Goal: Task Accomplishment & Management: Manage account settings

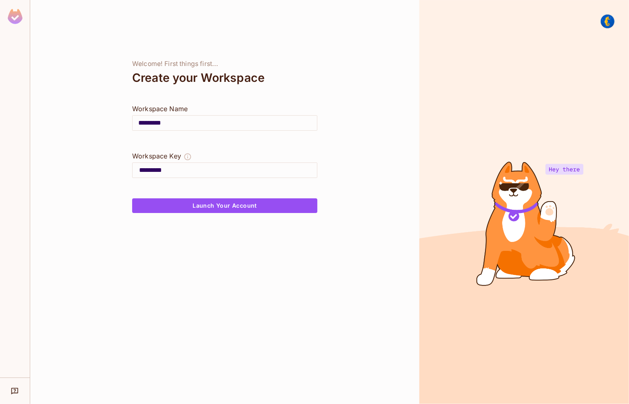
click at [610, 16] on img at bounding box center [607, 21] width 13 height 13
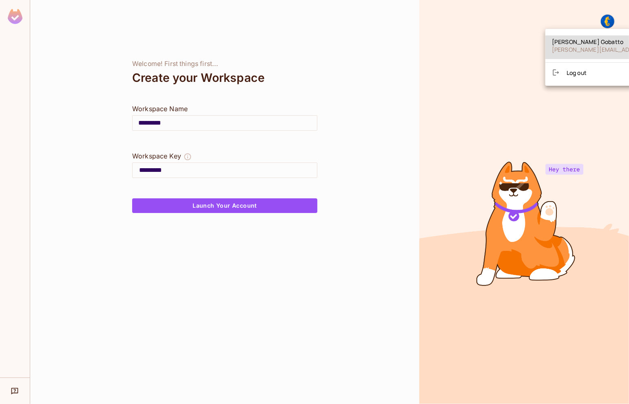
click at [577, 69] on span "Log out" at bounding box center [576, 73] width 20 height 8
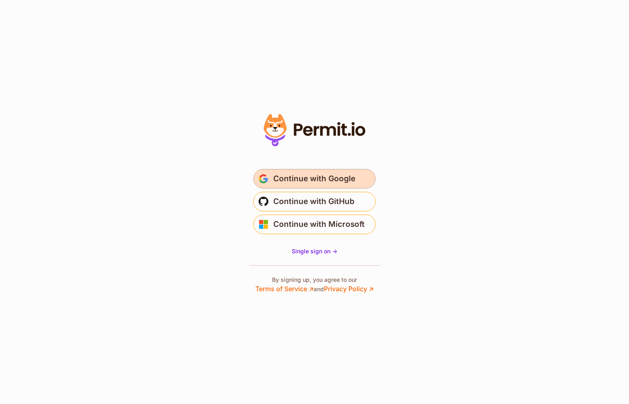
click at [314, 177] on span "Continue with Google" at bounding box center [314, 178] width 82 height 13
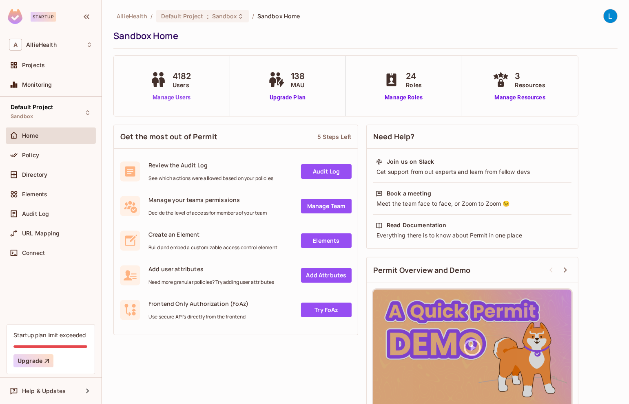
click at [177, 96] on link "Manage Users" at bounding box center [171, 97] width 47 height 9
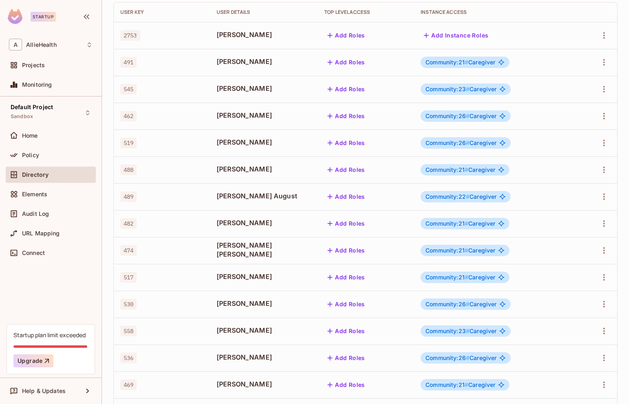
scroll to position [164, 0]
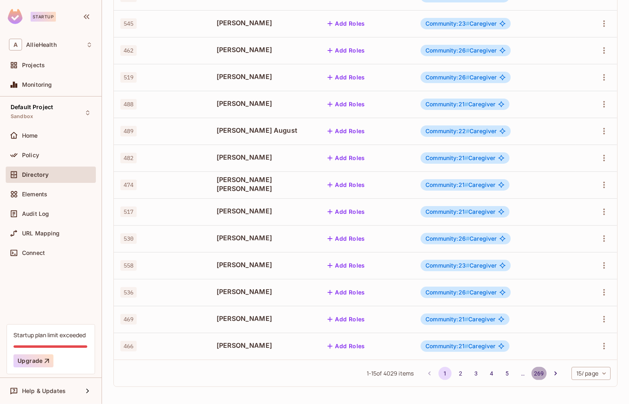
click at [535, 373] on button "269" at bounding box center [538, 373] width 15 height 13
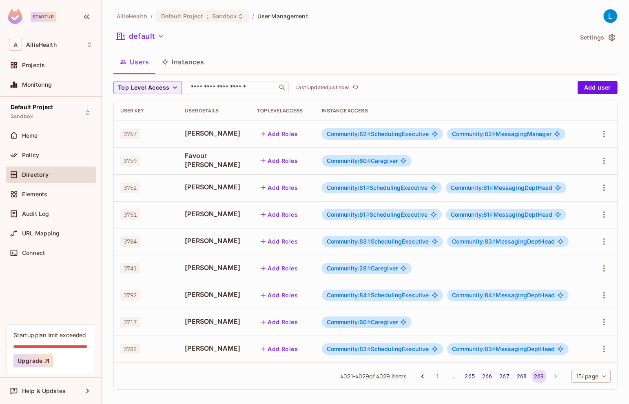
drag, startPoint x: 185, startPoint y: 177, endPoint x: 208, endPoint y: 194, distance: 29.0
click at [208, 194] on td "[PERSON_NAME]" at bounding box center [214, 188] width 72 height 27
click at [208, 192] on span "[PERSON_NAME]" at bounding box center [214, 187] width 59 height 9
click at [517, 376] on button "268" at bounding box center [521, 376] width 15 height 13
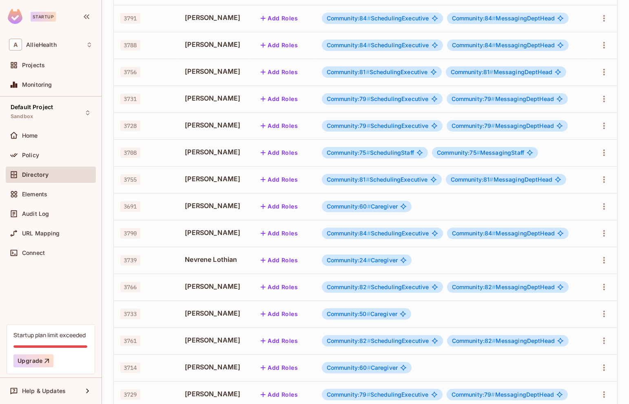
scroll to position [164, 0]
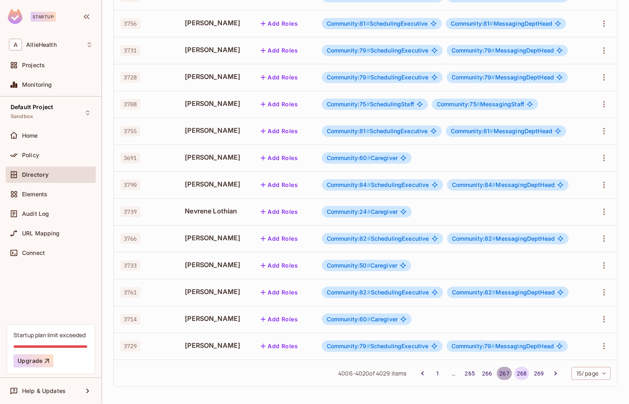
click at [504, 373] on button "267" at bounding box center [504, 373] width 15 height 13
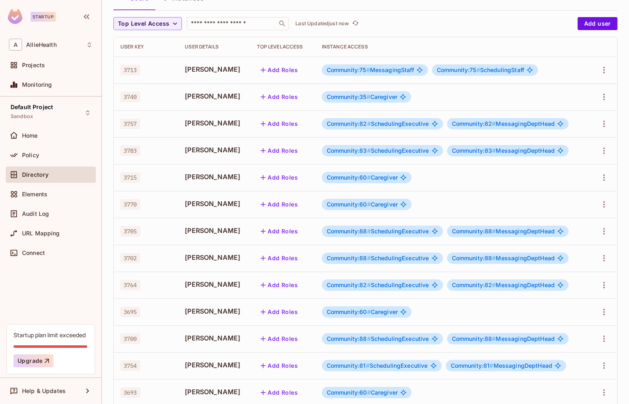
scroll to position [65, 0]
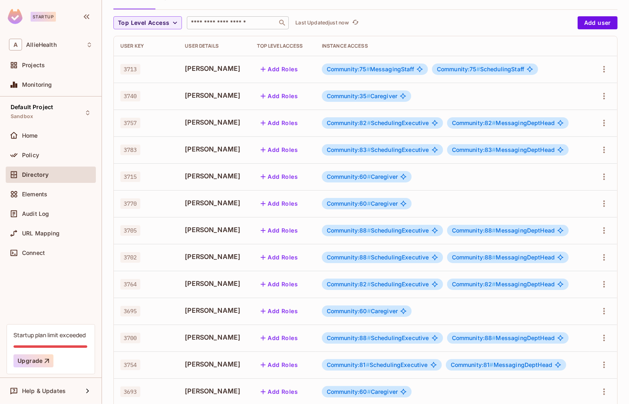
click at [211, 21] on input "text" at bounding box center [232, 23] width 86 height 8
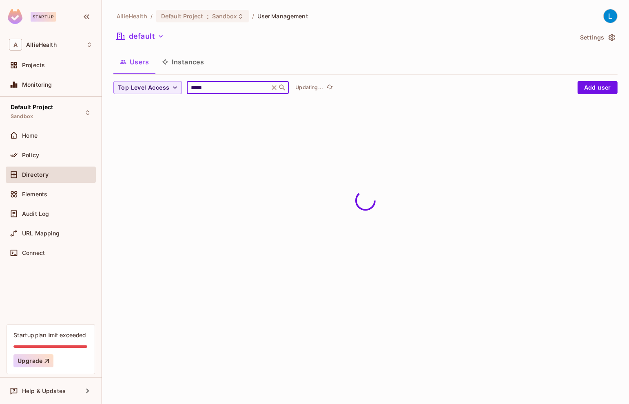
scroll to position [0, 0]
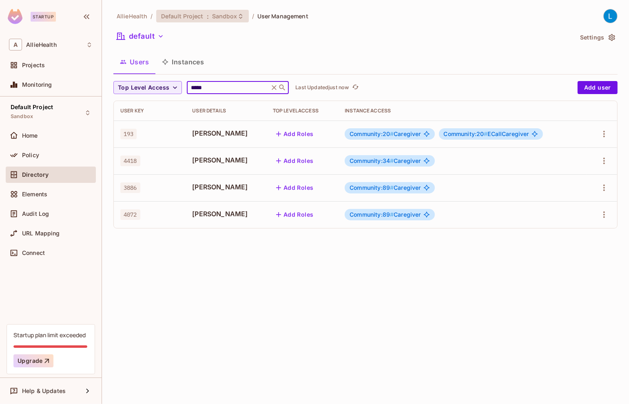
type input "*****"
click at [214, 15] on span "Sandbox" at bounding box center [224, 16] width 25 height 8
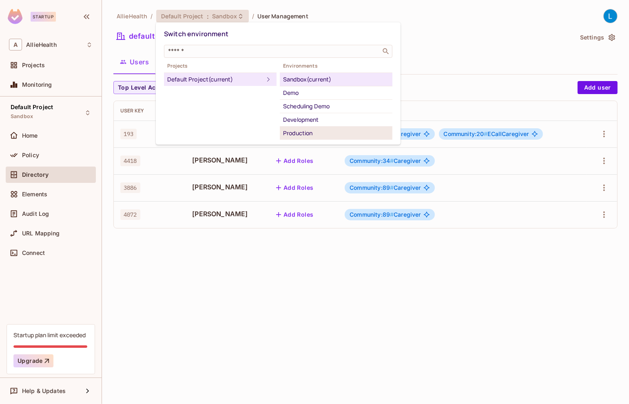
click at [331, 132] on div "Production" at bounding box center [336, 133] width 106 height 10
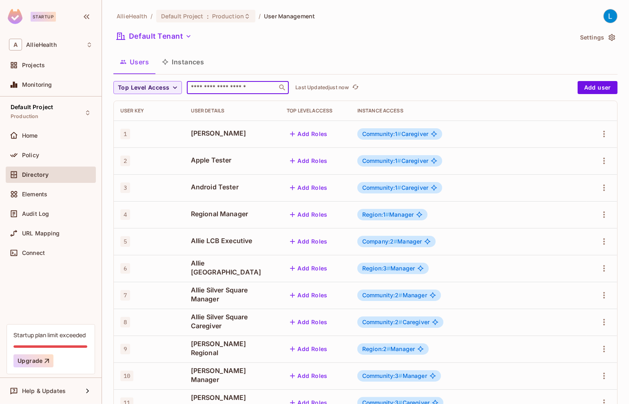
click at [223, 88] on input "text" at bounding box center [232, 88] width 86 height 8
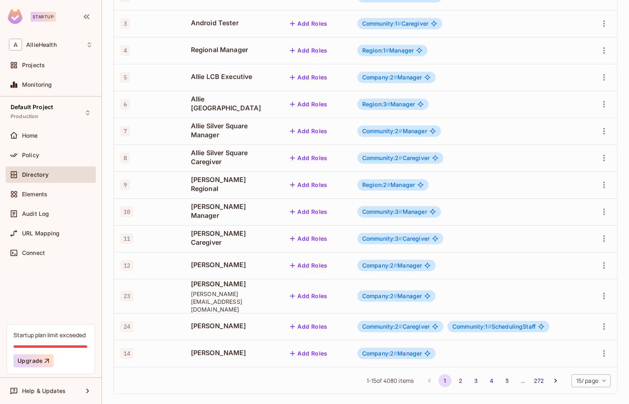
click at [539, 381] on div "1 - 15 of 4080 items 1 2 3 4 5 … 272 15 / page ** ​" at bounding box center [365, 380] width 503 height 27
click at [538, 375] on button "272" at bounding box center [538, 381] width 15 height 13
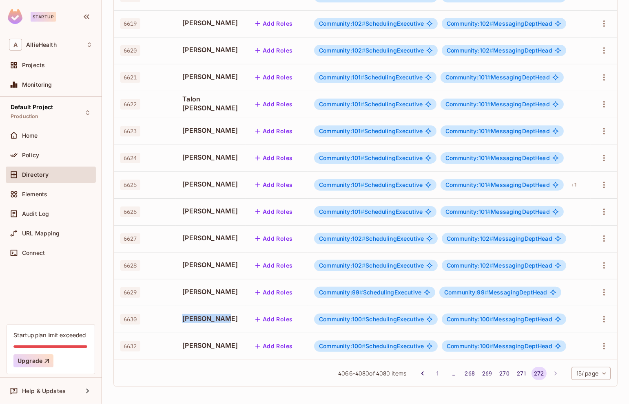
drag, startPoint x: 182, startPoint y: 317, endPoint x: 220, endPoint y: 317, distance: 37.5
click at [220, 317] on td "[PERSON_NAME]" at bounding box center [211, 319] width 70 height 27
click at [605, 320] on icon "button" at bounding box center [604, 320] width 10 height 10
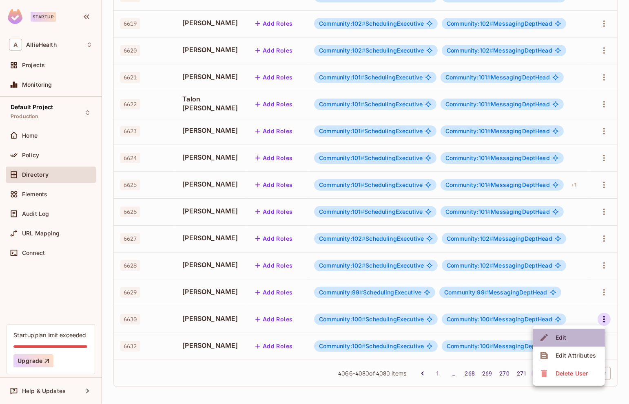
click at [594, 332] on li "Edit" at bounding box center [569, 338] width 72 height 18
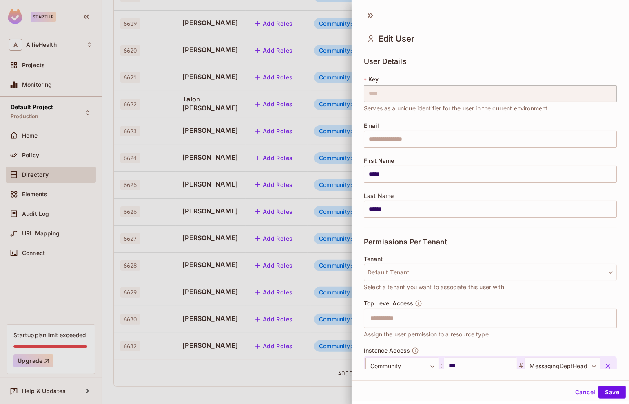
scroll to position [76, 0]
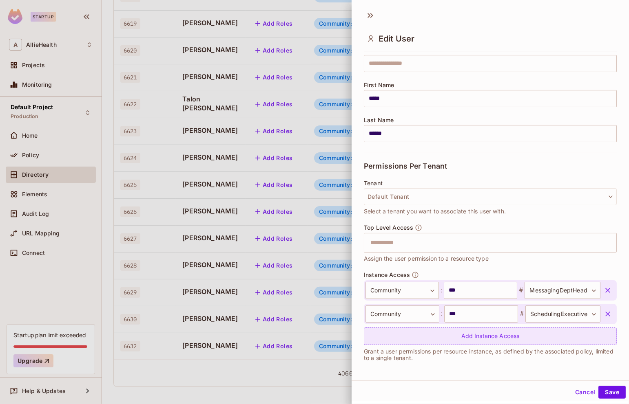
click at [450, 336] on div "Add Instance Access" at bounding box center [490, 337] width 253 height 18
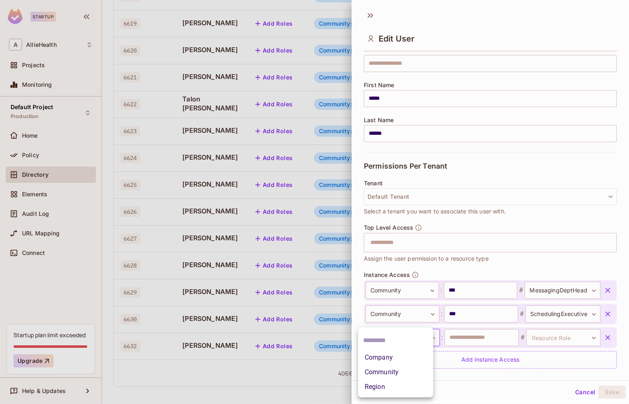
click at [415, 331] on body "Startup A AllieHealth Projects Monitoring Default Project Production Home Polic…" at bounding box center [314, 202] width 629 height 404
click at [409, 367] on li "Community" at bounding box center [395, 372] width 75 height 15
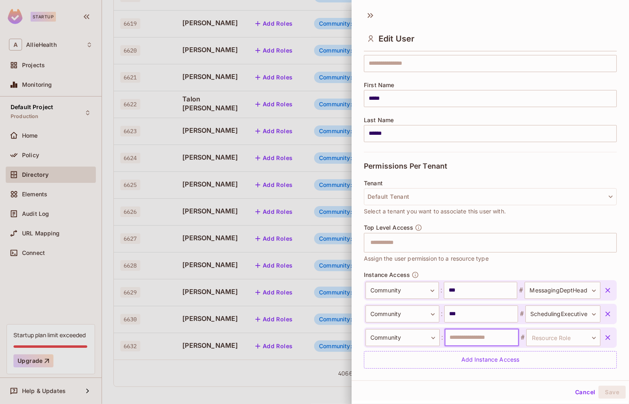
click at [465, 334] on input "text" at bounding box center [481, 337] width 74 height 17
type input "***"
click at [551, 341] on body "Startup A AllieHealth Projects Monitoring Default Project Production Home Polic…" at bounding box center [314, 202] width 629 height 404
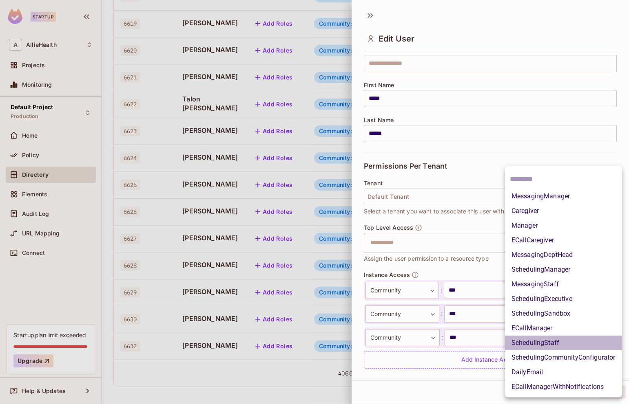
click at [557, 342] on li "SchedulingStaff" at bounding box center [563, 343] width 117 height 15
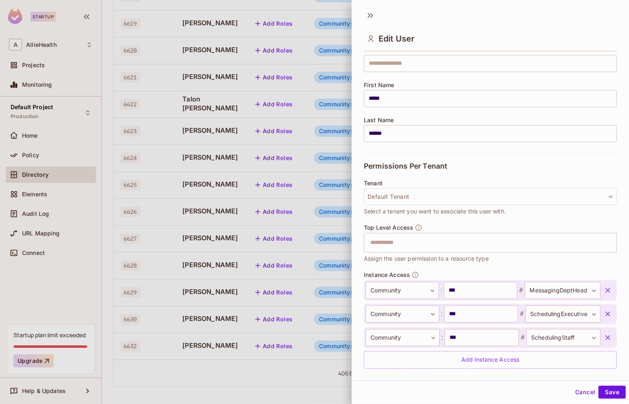
click at [608, 314] on icon "button" at bounding box center [607, 314] width 5 height 5
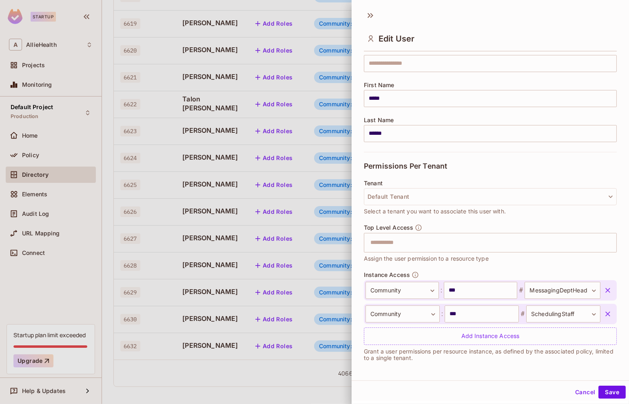
click at [608, 293] on icon "button" at bounding box center [607, 291] width 8 height 8
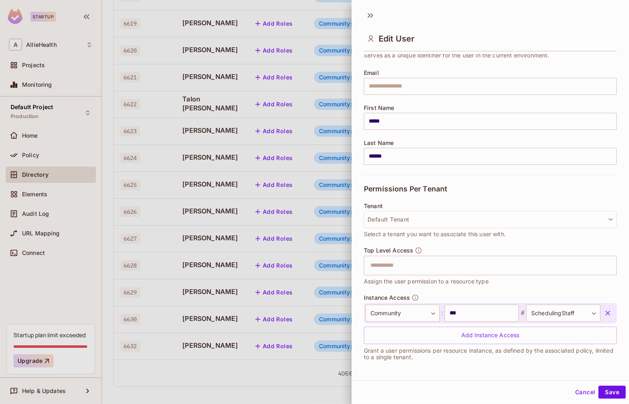
scroll to position [52, 0]
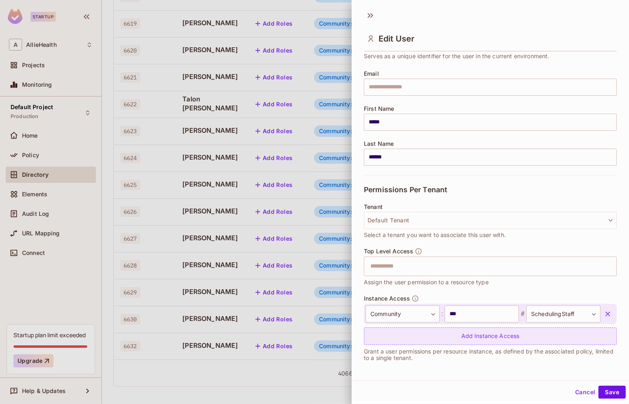
click at [546, 340] on div "Add Instance Access" at bounding box center [490, 337] width 253 height 18
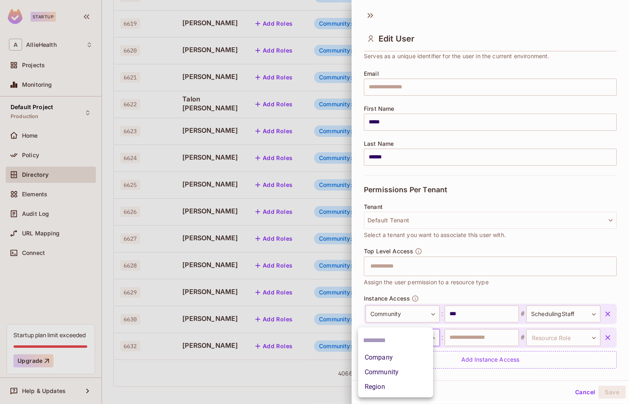
click at [425, 331] on body "Startup A AllieHealth Projects Monitoring Default Project Production Home Polic…" at bounding box center [314, 202] width 629 height 404
click at [402, 368] on li "Community" at bounding box center [395, 372] width 75 height 15
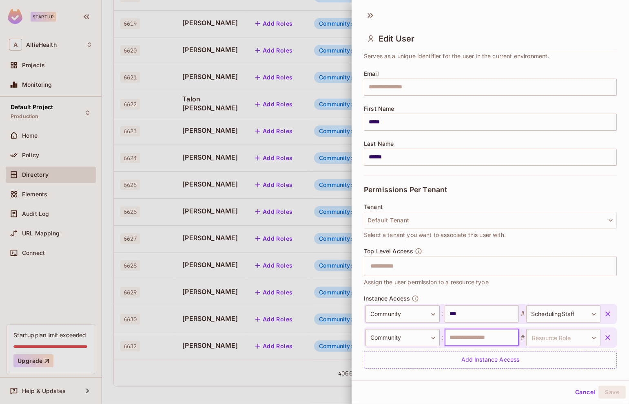
click at [471, 331] on input "text" at bounding box center [481, 337] width 74 height 17
type input "***"
click at [553, 338] on body "Startup A AllieHealth Projects Monitoring Default Project Production Home Polic…" at bounding box center [314, 202] width 629 height 404
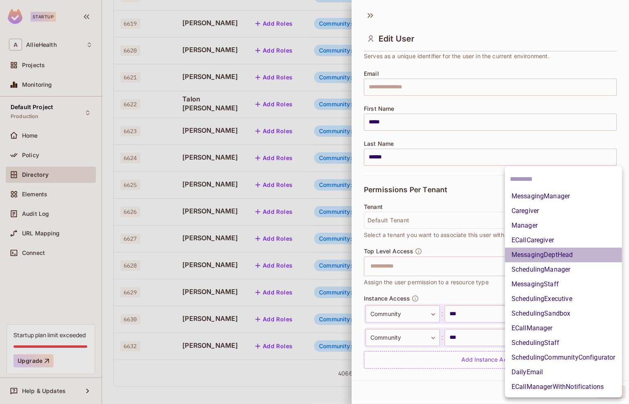
click at [560, 256] on li "MessagingDeptHead" at bounding box center [563, 255] width 117 height 15
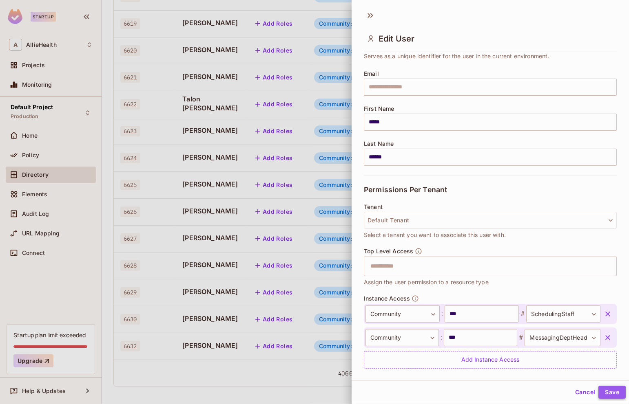
click at [607, 393] on button "Save" at bounding box center [611, 392] width 27 height 13
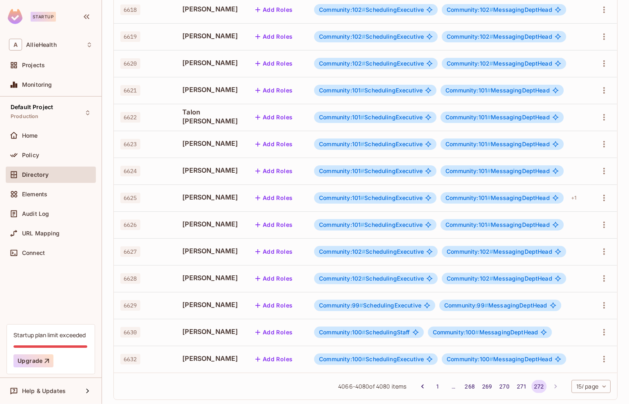
scroll to position [164, 0]
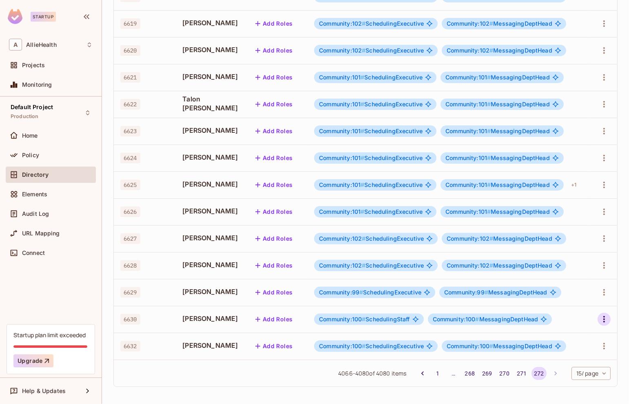
click at [607, 320] on icon "button" at bounding box center [604, 320] width 10 height 10
click at [576, 335] on li "Edit" at bounding box center [569, 338] width 72 height 18
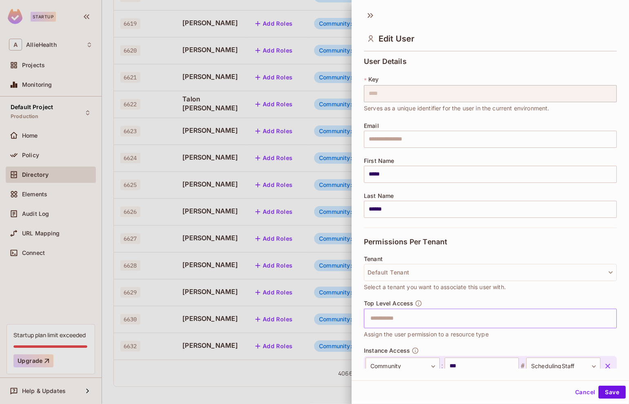
scroll to position [76, 0]
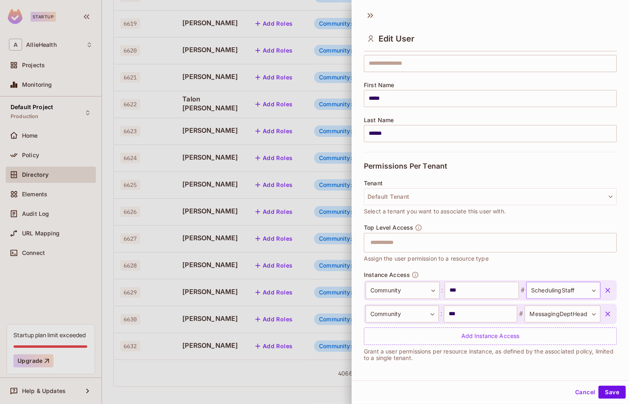
click at [557, 293] on body "Startup A AllieHealth Projects Monitoring Default Project Production Home Polic…" at bounding box center [314, 202] width 629 height 404
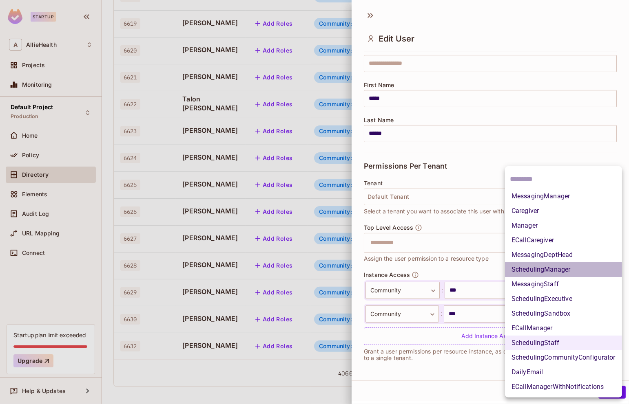
click at [561, 270] on li "SchedulingManager" at bounding box center [563, 270] width 117 height 15
type input "**********"
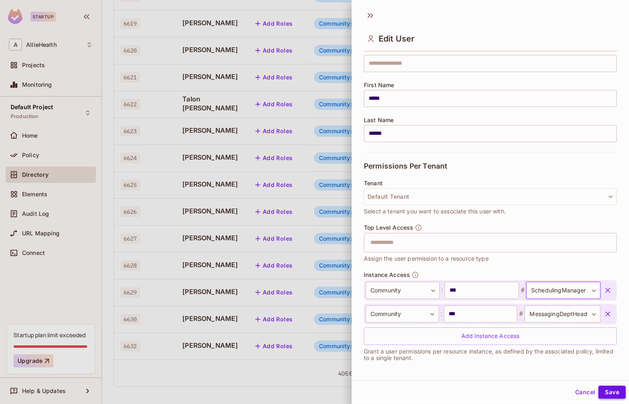
click at [612, 391] on button "Save" at bounding box center [611, 392] width 27 height 13
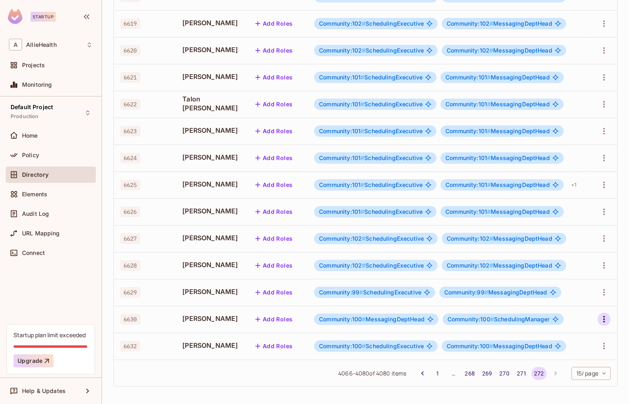
click at [605, 319] on icon "button" at bounding box center [604, 320] width 10 height 10
click at [565, 336] on div "Edit" at bounding box center [560, 338] width 11 height 8
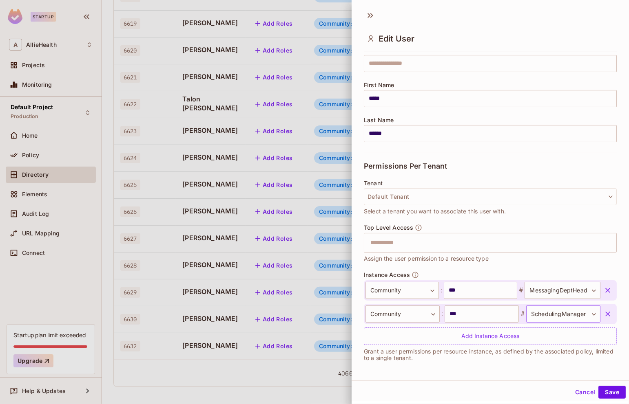
click at [558, 315] on body "Startup A AllieHealth Projects Monitoring Default Project Production Home Polic…" at bounding box center [314, 202] width 629 height 404
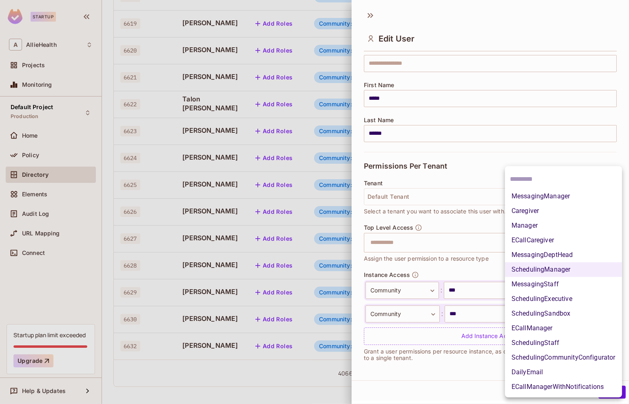
click at [561, 300] on li "SchedulingExecutive" at bounding box center [563, 299] width 117 height 15
type input "**********"
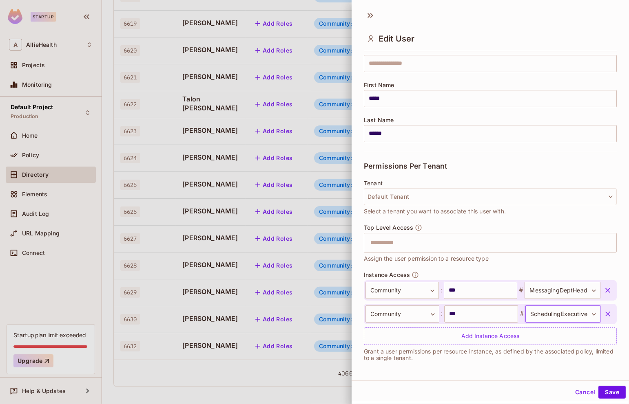
click at [582, 391] on button "Cancel" at bounding box center [585, 392] width 27 height 13
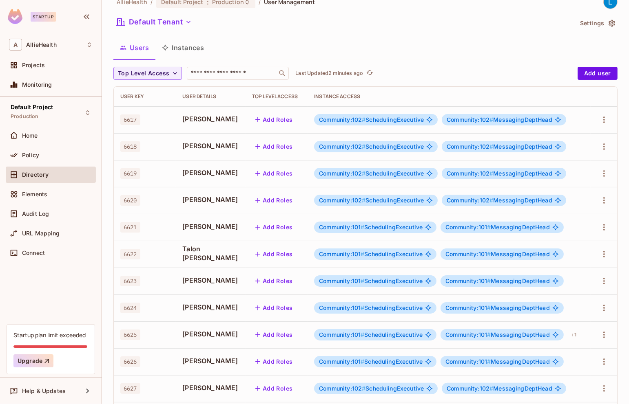
scroll to position [2, 0]
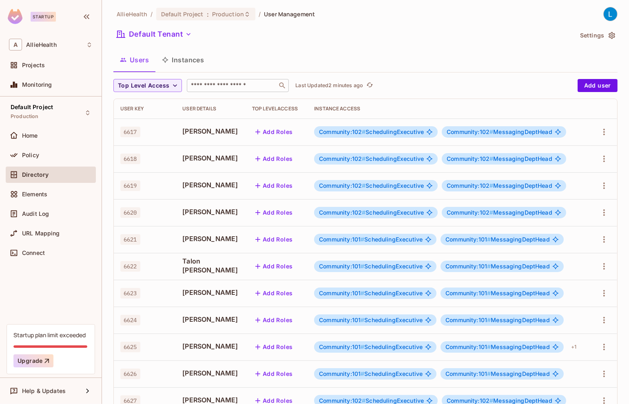
click at [233, 86] on input "text" at bounding box center [232, 86] width 86 height 8
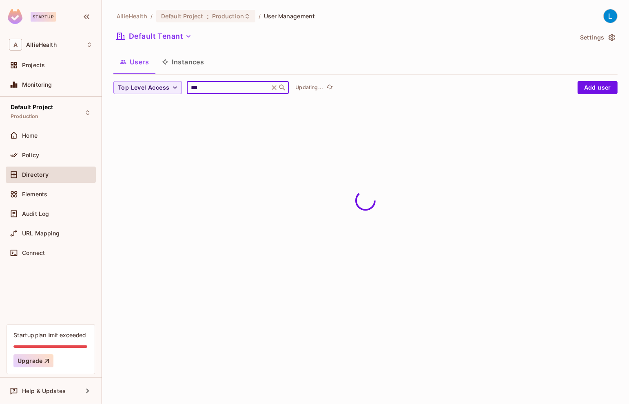
scroll to position [0, 0]
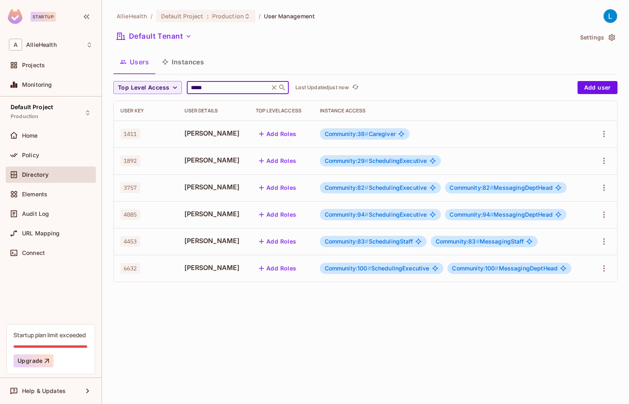
type input "*****"
click at [601, 267] on icon "button" at bounding box center [604, 269] width 10 height 10
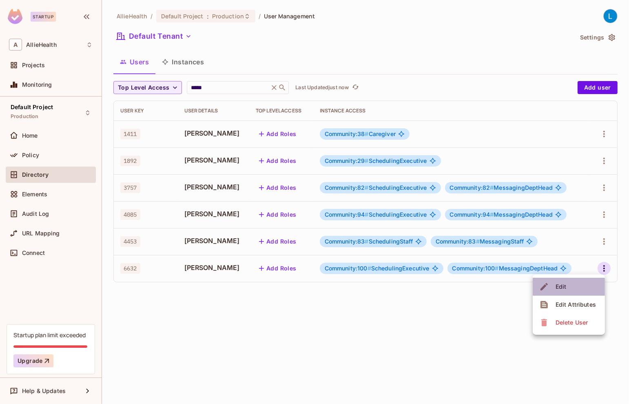
click at [580, 278] on li "Edit" at bounding box center [569, 287] width 72 height 18
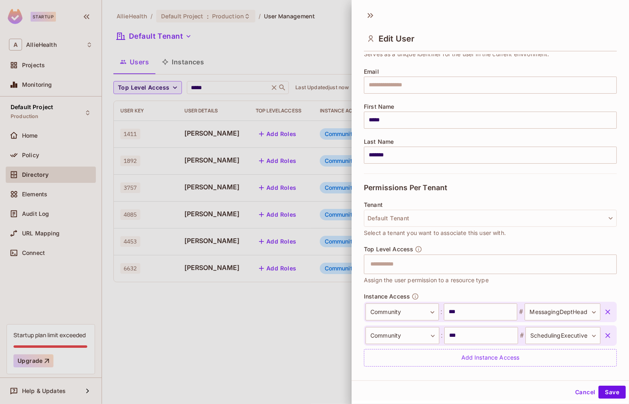
scroll to position [76, 0]
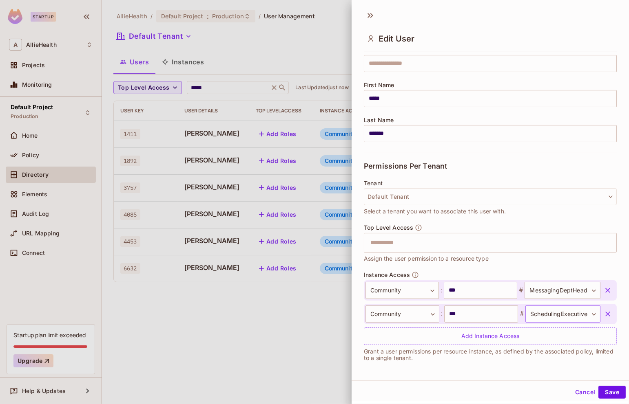
click at [575, 316] on body "Startup A AllieHealth Projects Monitoring Default Project Production Home Polic…" at bounding box center [314, 202] width 629 height 404
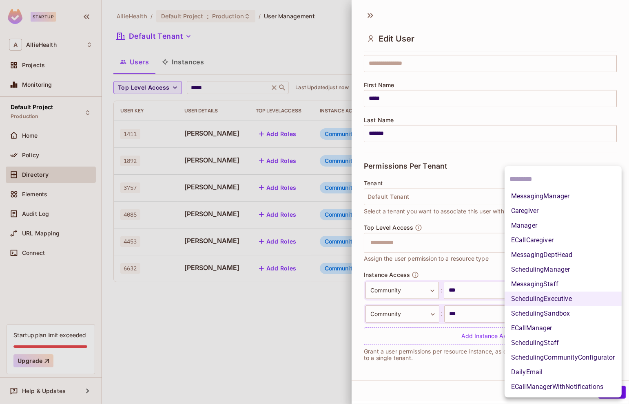
click at [564, 271] on li "SchedulingManager" at bounding box center [562, 270] width 117 height 15
type input "**********"
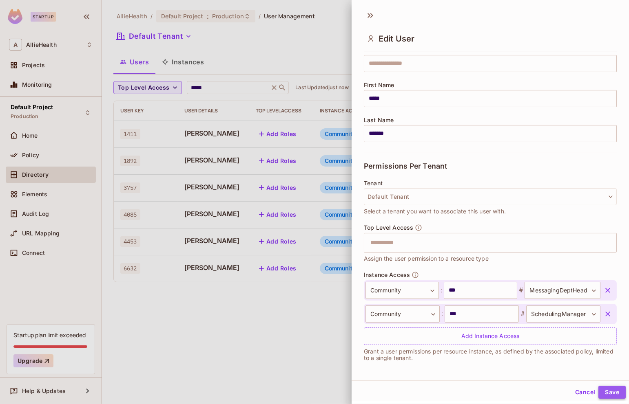
click at [612, 394] on button "Save" at bounding box center [611, 392] width 27 height 13
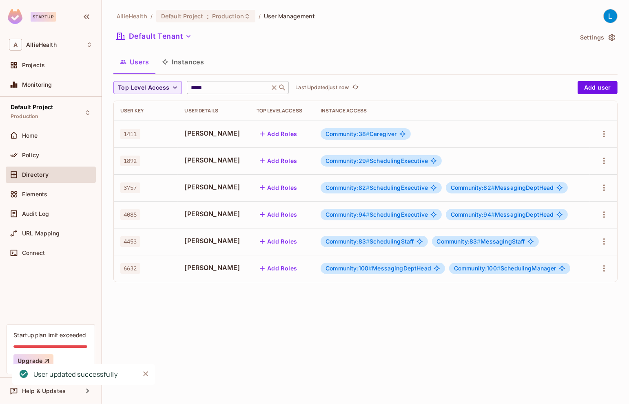
click at [234, 83] on div "***** ​" at bounding box center [238, 87] width 102 height 13
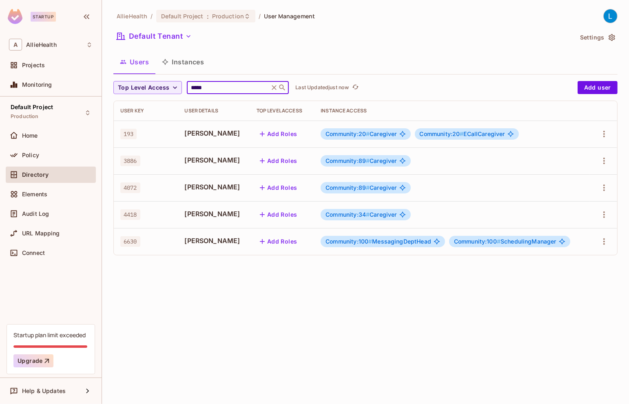
type input "*****"
click at [603, 235] on td at bounding box center [603, 241] width 27 height 27
click at [603, 245] on icon "button" at bounding box center [604, 242] width 10 height 10
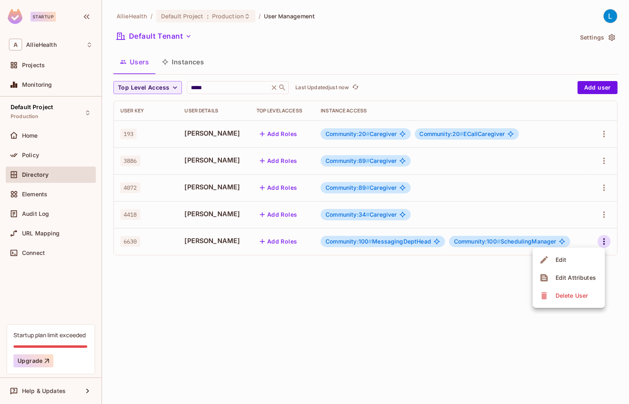
click at [584, 262] on li "Edit" at bounding box center [569, 260] width 72 height 18
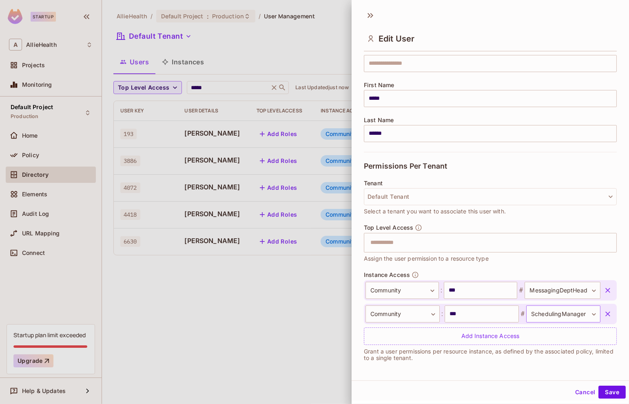
click at [577, 309] on body "Startup A AllieHealth Projects Monitoring Default Project Production Home Polic…" at bounding box center [314, 202] width 629 height 404
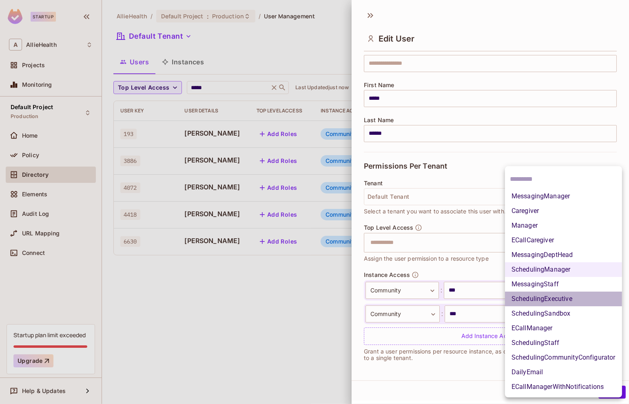
click at [569, 297] on li "SchedulingExecutive" at bounding box center [563, 299] width 117 height 15
type input "**********"
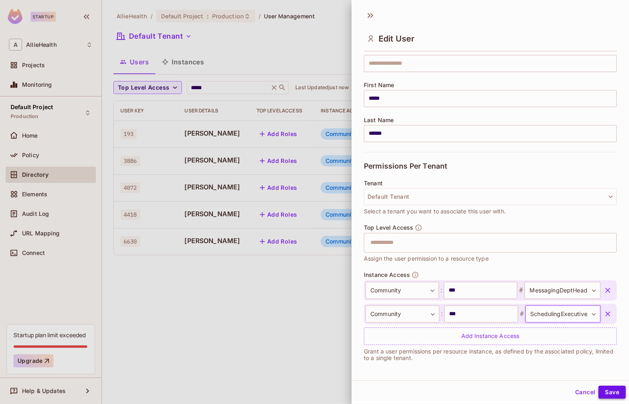
click at [614, 390] on button "Save" at bounding box center [611, 392] width 27 height 13
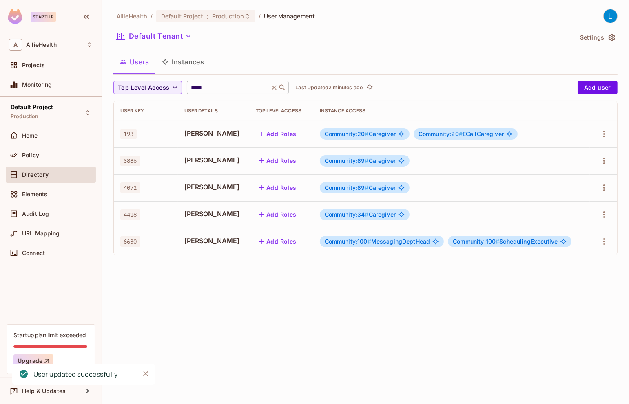
click at [211, 91] on input "*****" at bounding box center [227, 88] width 77 height 8
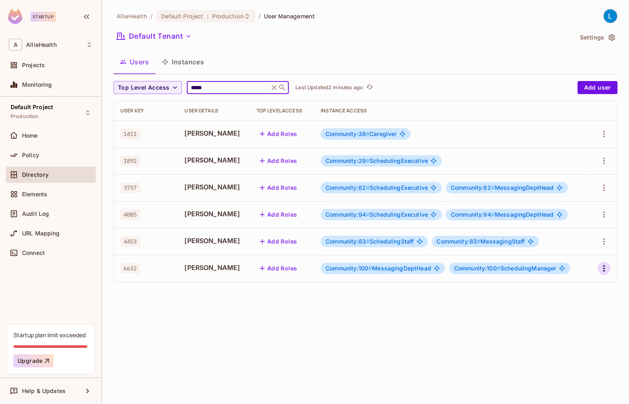
type input "*****"
click at [608, 268] on icon "button" at bounding box center [604, 269] width 10 height 10
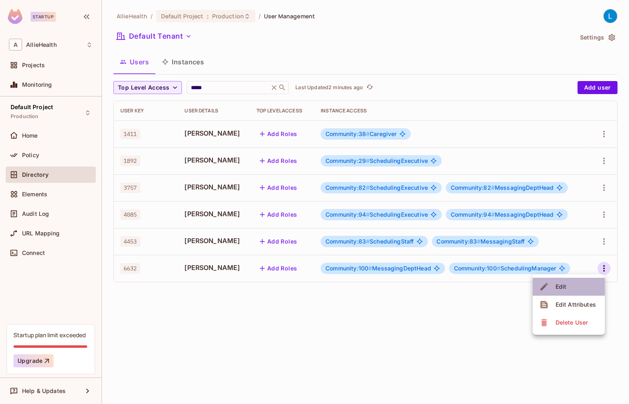
click at [589, 285] on li "Edit" at bounding box center [569, 287] width 72 height 18
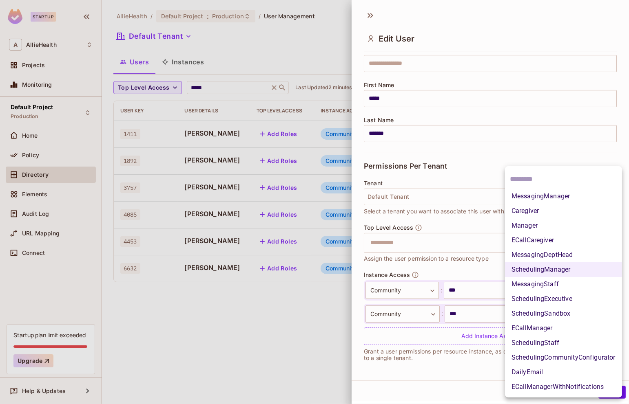
click at [573, 314] on body "Startup A AllieHealth Projects Monitoring Default Project Production Home Polic…" at bounding box center [314, 202] width 629 height 404
click at [560, 300] on li "SchedulingExecutive" at bounding box center [563, 299] width 117 height 15
type input "**********"
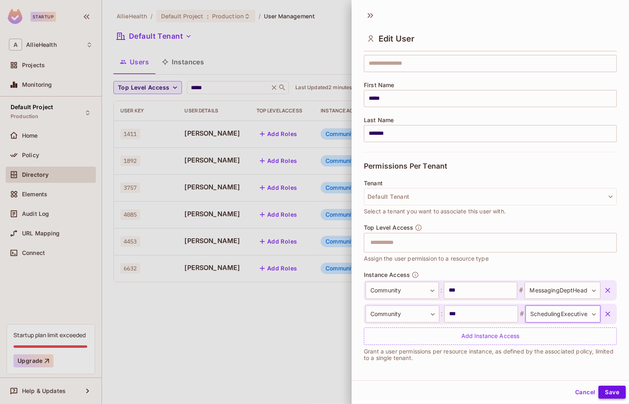
click at [612, 389] on button "Save" at bounding box center [611, 392] width 27 height 13
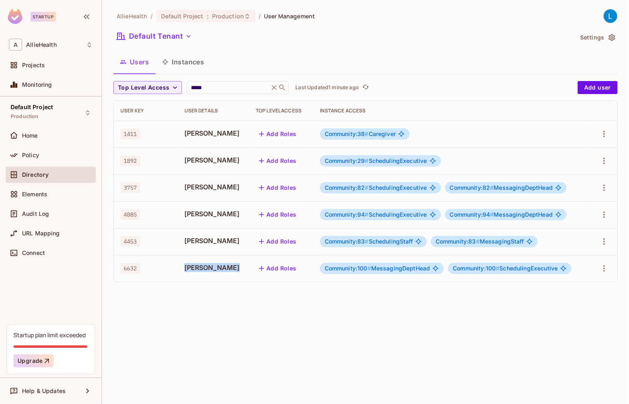
drag, startPoint x: 186, startPoint y: 268, endPoint x: 236, endPoint y: 268, distance: 49.7
click at [236, 268] on span "[PERSON_NAME]" at bounding box center [213, 267] width 58 height 9
copy span "[PERSON_NAME]"
